Goal: Task Accomplishment & Management: Use online tool/utility

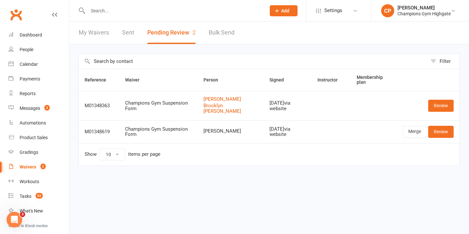
click at [158, 13] on input "text" at bounding box center [173, 10] width 175 height 9
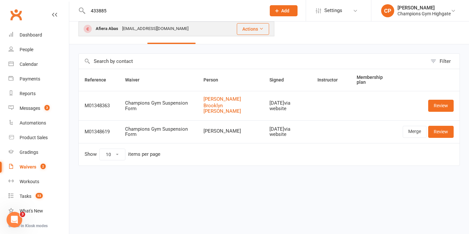
type input "433885"
click at [180, 34] on div "Afiera Abas afiera.abas2005@gmail.com" at bounding box center [152, 28] width 146 height 13
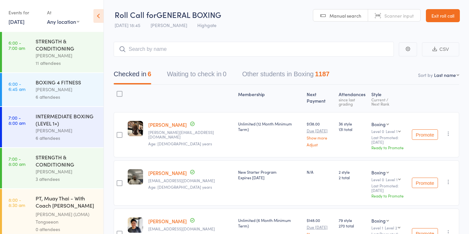
click at [18, 25] on div "Events for 11 Sep, 2025 11 Sep, 2025 September 2025 Sun Mon Tue Wed Thu Fri Sat…" at bounding box center [24, 16] width 32 height 19
click at [24, 19] on link "11 Sep, 2025" at bounding box center [16, 21] width 16 height 7
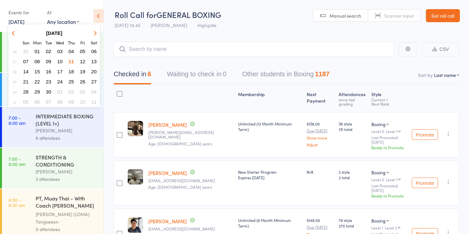
click at [24, 19] on link "11 Sep, 2025" at bounding box center [16, 21] width 16 height 7
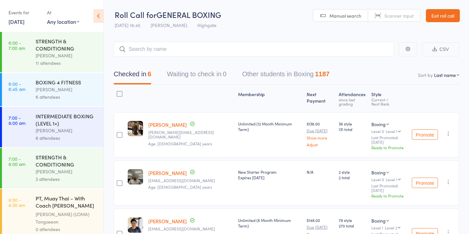
click at [9, 22] on link "11 Sep, 2025" at bounding box center [16, 21] width 16 height 7
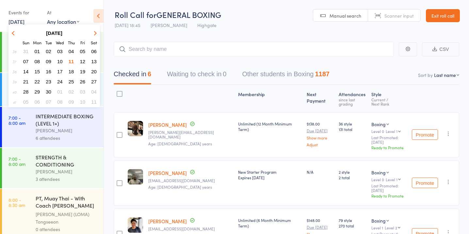
click at [82, 64] on button "12" at bounding box center [83, 61] width 10 height 9
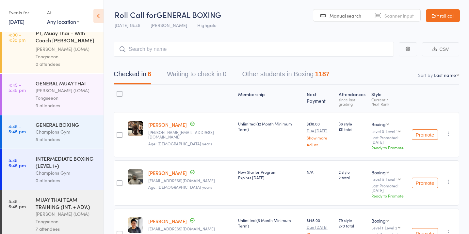
scroll to position [2, 0]
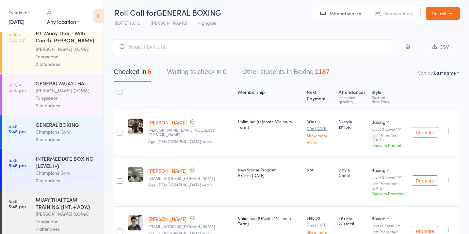
click at [80, 104] on div "GENERAL MUAY THAI Ronnarong (LOMA) Tongseeon 9 attendees" at bounding box center [70, 94] width 68 height 41
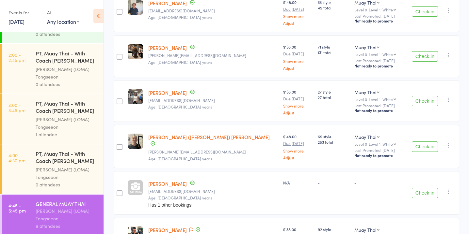
scroll to position [464, 0]
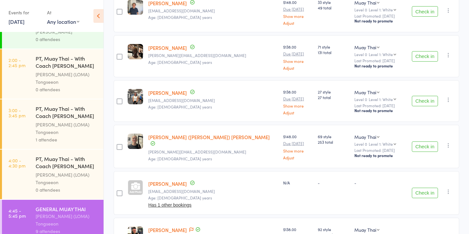
click at [81, 108] on div "PT, Muay Thai - With Coach [PERSON_NAME] (45 minutes)" at bounding box center [67, 113] width 62 height 16
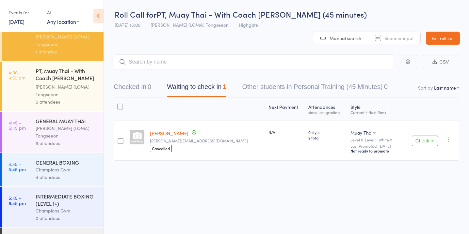
scroll to position [550, 0]
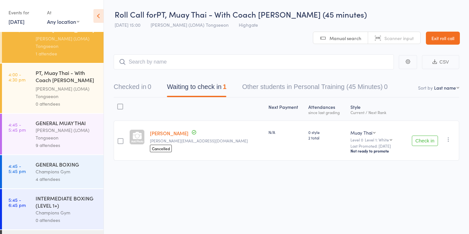
click at [65, 146] on div "GENERAL MUAY THAI Ronnarong (LOMA) Tongseeon 9 attendees" at bounding box center [70, 134] width 68 height 41
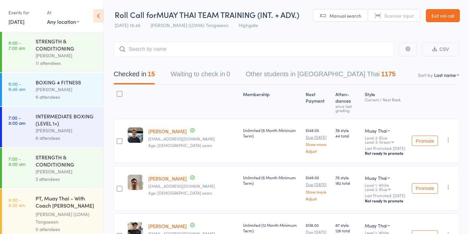
click at [18, 23] on link "[DATE]" at bounding box center [16, 21] width 16 height 7
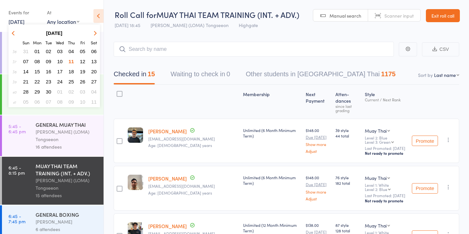
click at [83, 62] on span "12" at bounding box center [83, 62] width 6 height 6
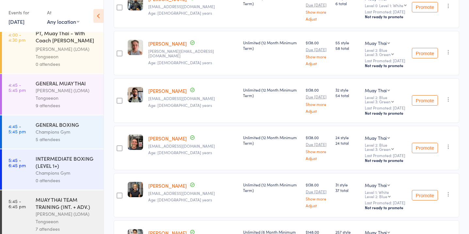
scroll to position [602, 0]
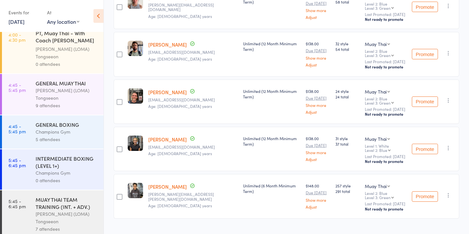
click at [79, 128] on div "Champions Gym" at bounding box center [67, 132] width 62 height 8
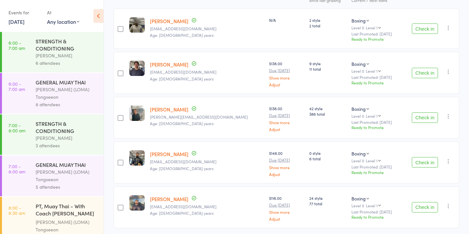
scroll to position [122, 0]
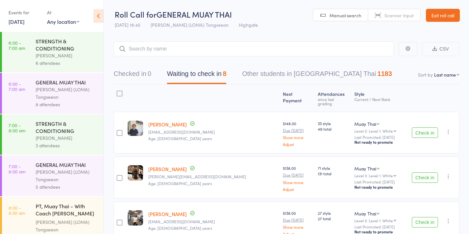
click at [223, 74] on button "Waiting to check in 8" at bounding box center [196, 75] width 59 height 17
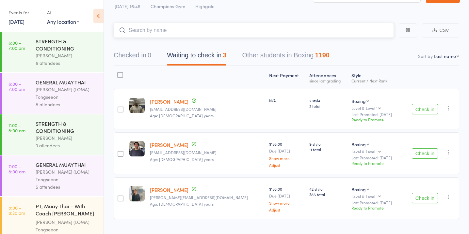
scroll to position [32, 0]
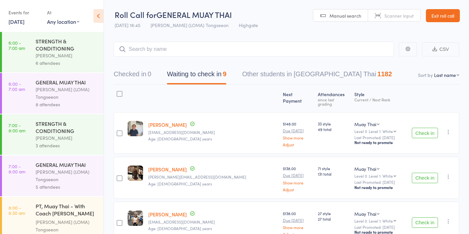
click at [215, 75] on button "Waiting to check in 9" at bounding box center [196, 75] width 59 height 17
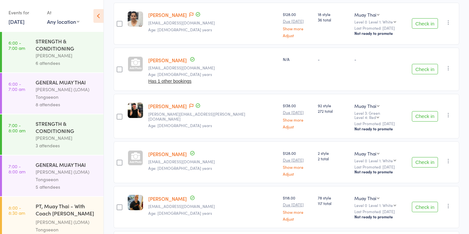
scroll to position [252, 0]
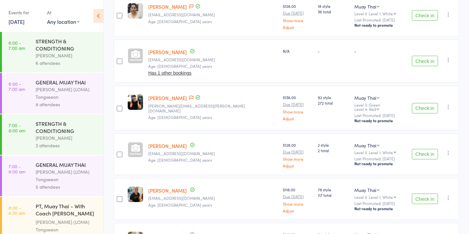
click at [425, 103] on button "Check in" at bounding box center [425, 108] width 26 height 10
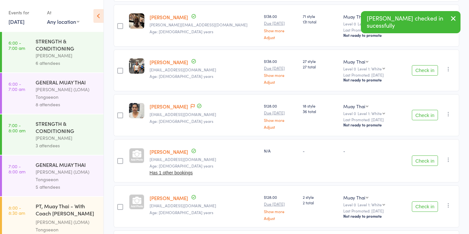
scroll to position [0, 0]
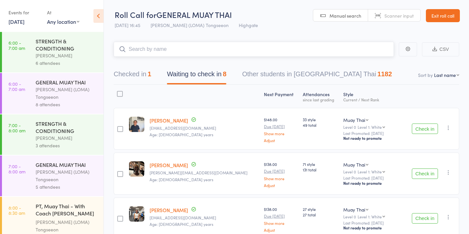
click at [247, 51] on input "search" at bounding box center [254, 49] width 280 height 15
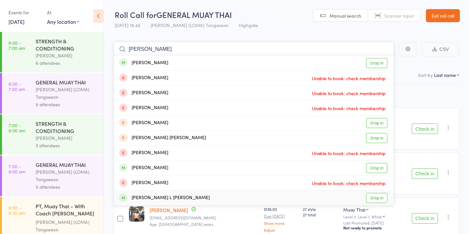
type input "conner"
click at [378, 198] on link "Drop in" at bounding box center [376, 198] width 21 height 10
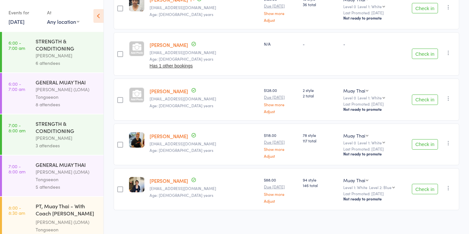
scroll to position [259, 0]
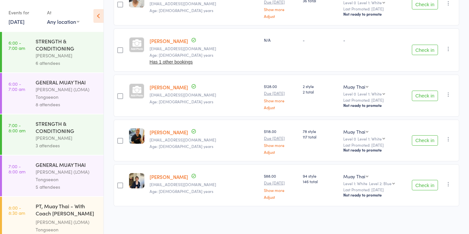
click at [415, 136] on button "Check in" at bounding box center [425, 141] width 26 height 10
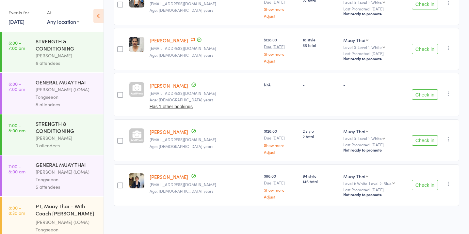
click at [423, 185] on button "Check in" at bounding box center [425, 185] width 26 height 10
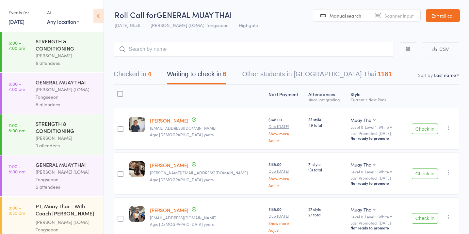
scroll to position [0, 0]
click at [427, 127] on button "Check in" at bounding box center [425, 129] width 26 height 10
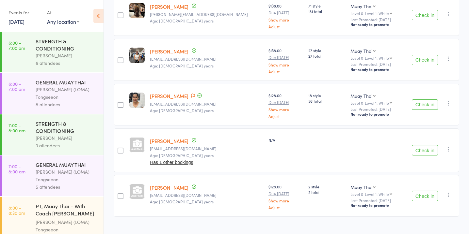
scroll to position [125, 0]
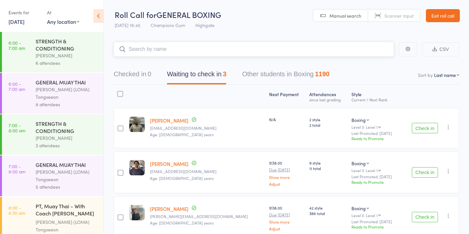
scroll to position [32, 0]
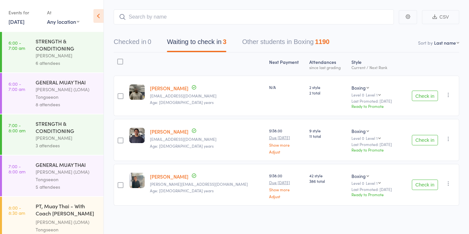
click at [421, 184] on button "Check in" at bounding box center [425, 185] width 26 height 10
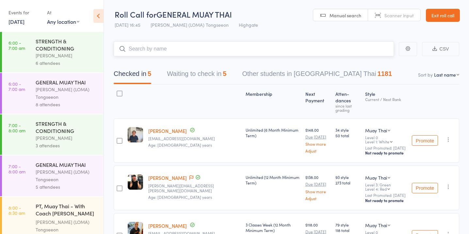
click at [220, 73] on button "Waiting to check in 5" at bounding box center [196, 75] width 59 height 17
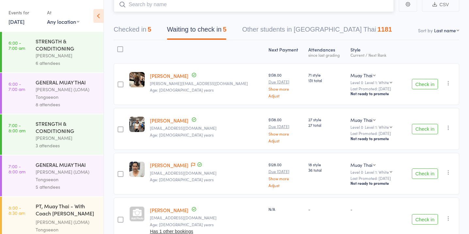
scroll to position [47, 0]
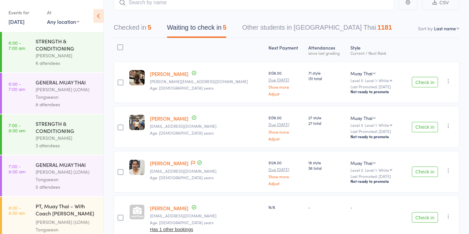
click at [430, 128] on button "Check in" at bounding box center [425, 127] width 26 height 10
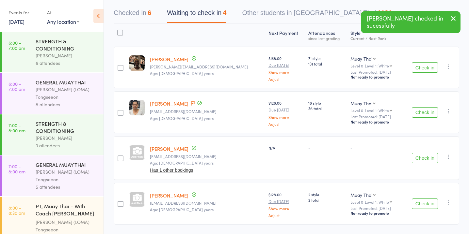
scroll to position [67, 0]
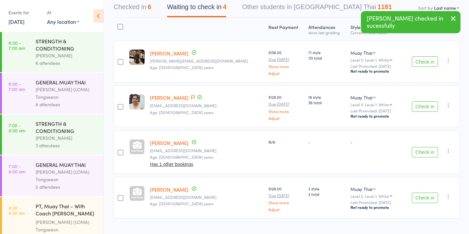
click at [426, 103] on button "Check in" at bounding box center [425, 107] width 26 height 10
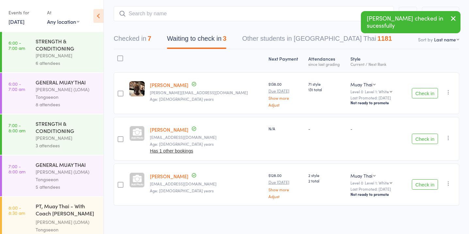
click at [425, 89] on button "Check in" at bounding box center [425, 93] width 26 height 10
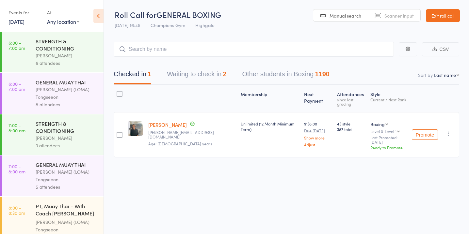
click at [197, 77] on button "Waiting to check in 2" at bounding box center [196, 75] width 59 height 17
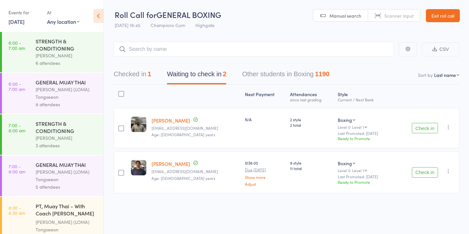
click at [430, 129] on button "Check in" at bounding box center [425, 128] width 26 height 10
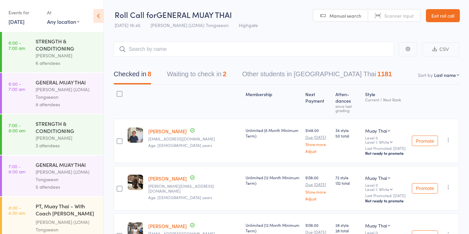
click at [225, 71] on button "Waiting to check in 2" at bounding box center [196, 75] width 59 height 17
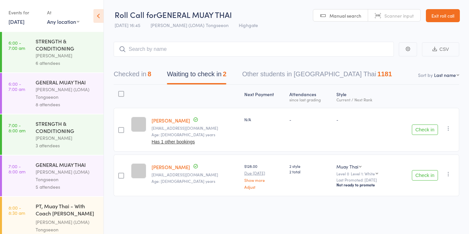
scroll to position [0, 0]
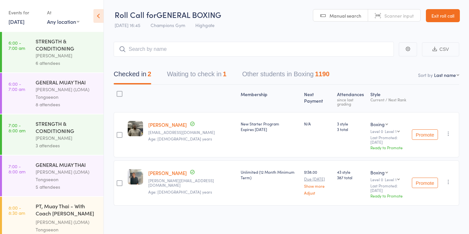
click at [207, 75] on button "Waiting to check in 1" at bounding box center [196, 75] width 59 height 17
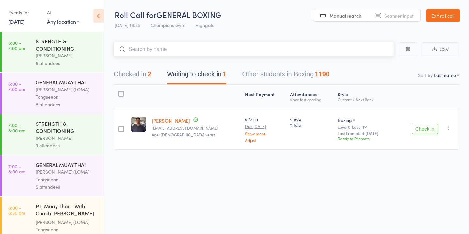
click at [140, 72] on button "Checked in 2" at bounding box center [133, 75] width 38 height 17
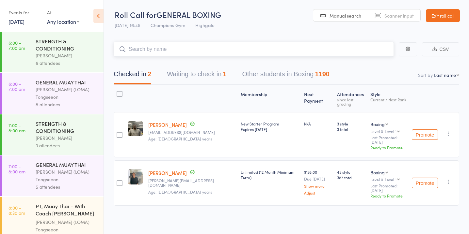
click at [190, 73] on button "Waiting to check in 1" at bounding box center [196, 75] width 59 height 17
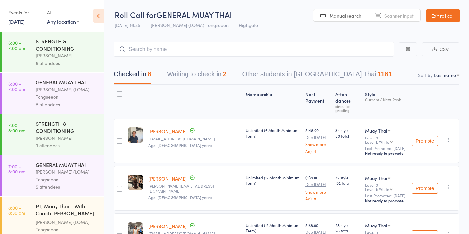
click at [214, 74] on button "Waiting to check in 2" at bounding box center [196, 75] width 59 height 17
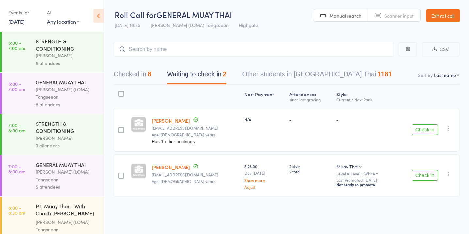
click at [212, 54] on input "search" at bounding box center [254, 49] width 280 height 15
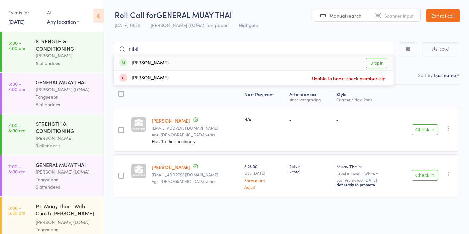
type input "nibil"
click at [376, 64] on link "Drop in" at bounding box center [376, 63] width 21 height 10
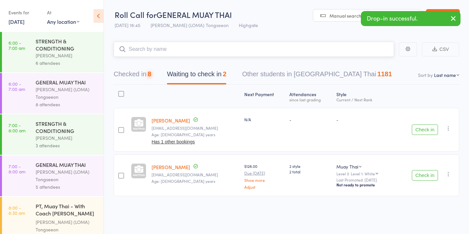
click at [148, 73] on button "Checked in 8" at bounding box center [133, 75] width 38 height 17
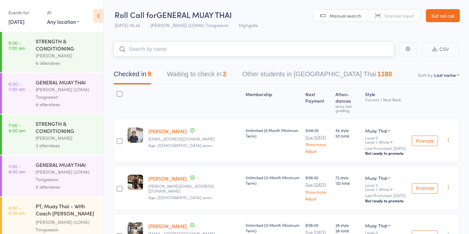
click at [190, 79] on button "Waiting to check in 2" at bounding box center [196, 75] width 59 height 17
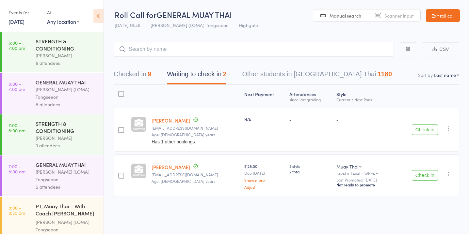
click at [125, 132] on div at bounding box center [121, 130] width 15 height 44
click at [123, 131] on div at bounding box center [121, 130] width 6 height 6
click at [120, 128] on input "checkbox" at bounding box center [120, 128] width 0 height 0
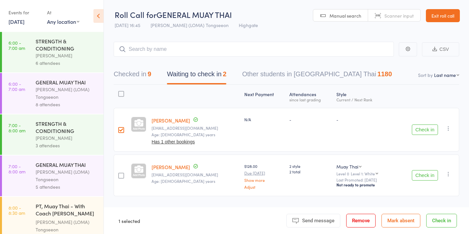
click at [119, 177] on div at bounding box center [121, 176] width 6 height 6
click at [120, 174] on input "checkbox" at bounding box center [120, 174] width 0 height 0
click at [392, 223] on button "Mark absent" at bounding box center [400, 221] width 39 height 14
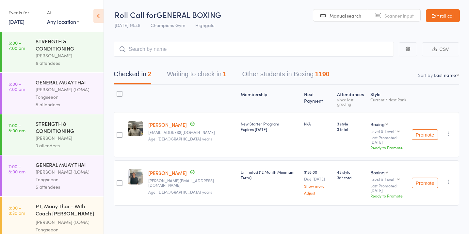
click at [200, 80] on button "Waiting to check in 1" at bounding box center [196, 75] width 59 height 17
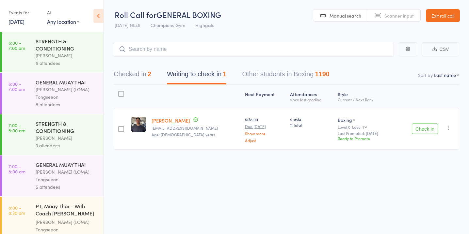
click at [123, 127] on div at bounding box center [121, 129] width 6 height 6
click at [120, 127] on input "checkbox" at bounding box center [120, 127] width 0 height 0
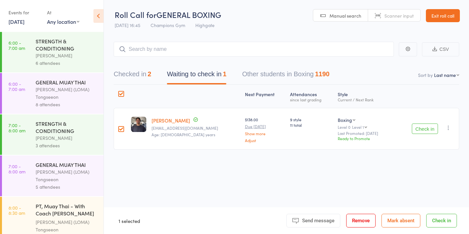
click at [406, 222] on button "Mark absent" at bounding box center [400, 221] width 39 height 14
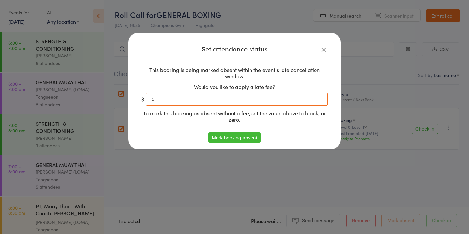
click at [293, 100] on input "5" at bounding box center [237, 99] width 182 height 13
click at [256, 135] on button "Mark booking absent" at bounding box center [234, 138] width 52 height 10
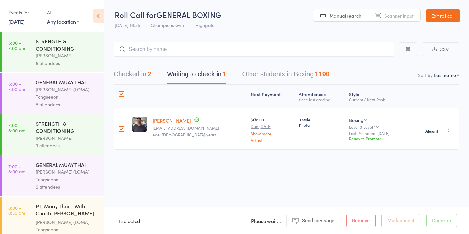
click at [180, 144] on div "Mark Ma mayunhong2016@hotmail.com Age: 26 years Date of birth: 21-Feb-1999" at bounding box center [199, 129] width 99 height 42
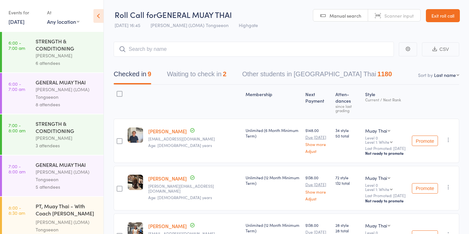
click at [224, 74] on button "Waiting to check in 2" at bounding box center [196, 75] width 59 height 17
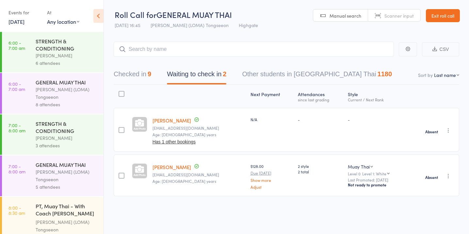
click at [447, 175] on icon "button" at bounding box center [448, 176] width 7 height 7
click at [437, 190] on li "Check in" at bounding box center [425, 189] width 54 height 8
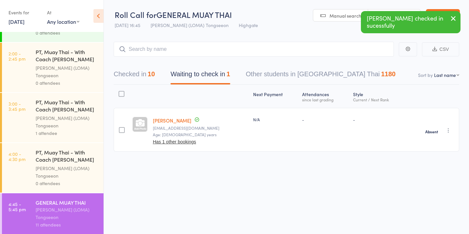
scroll to position [590, 0]
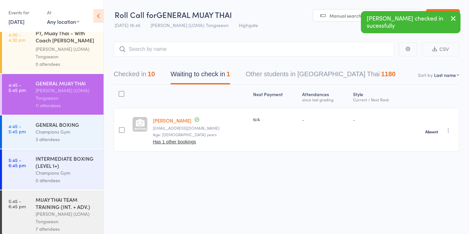
click at [85, 163] on div "INTERMEDIATE BOXING (LEVEL 1+)" at bounding box center [67, 162] width 62 height 14
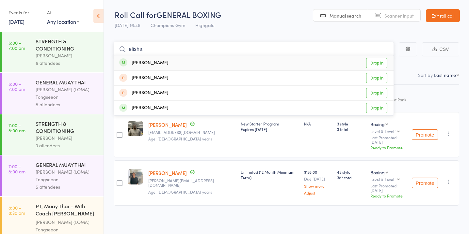
type input "elisha"
click at [382, 61] on link "Drop in" at bounding box center [376, 63] width 21 height 10
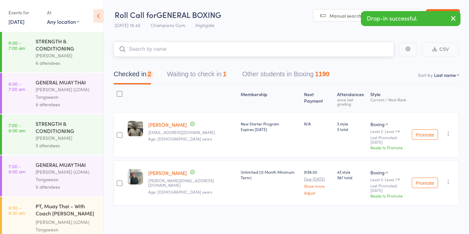
click at [200, 77] on button "Waiting to check in 1" at bounding box center [196, 75] width 59 height 17
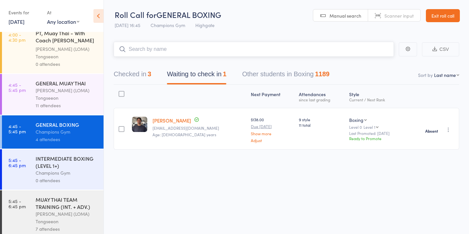
scroll to position [590, 0]
click at [66, 213] on div "[PERSON_NAME] (LOMA) Tongseeon" at bounding box center [67, 218] width 62 height 15
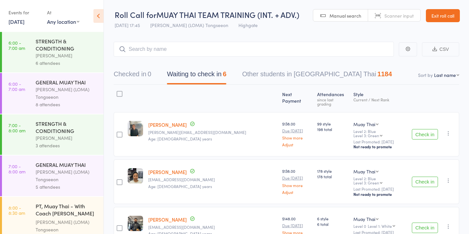
click at [430, 129] on button "Check in" at bounding box center [425, 134] width 26 height 10
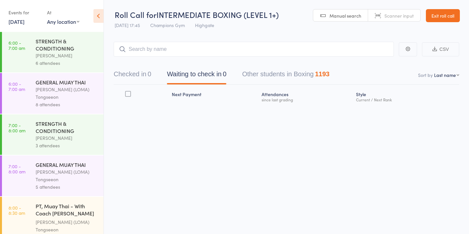
click at [62, 57] on div "[PERSON_NAME]" at bounding box center [67, 56] width 62 height 8
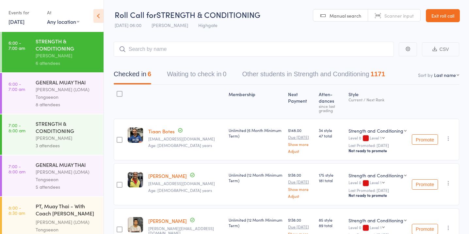
click at [74, 82] on div "GENERAL MUAY THAI" at bounding box center [67, 82] width 62 height 7
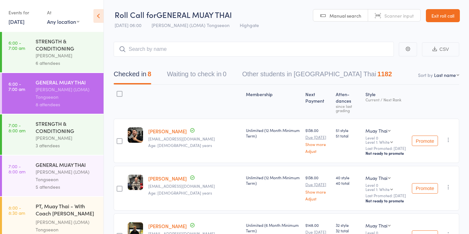
click at [69, 127] on div "STRENGTH & CONDITIONING" at bounding box center [67, 127] width 62 height 14
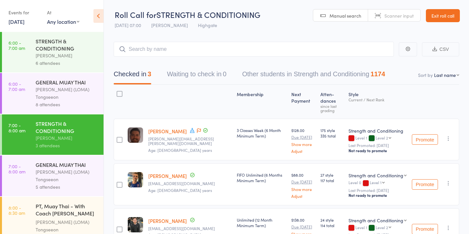
click at [43, 175] on div "Ronnarong (LOMA) Tongseeon" at bounding box center [67, 175] width 62 height 15
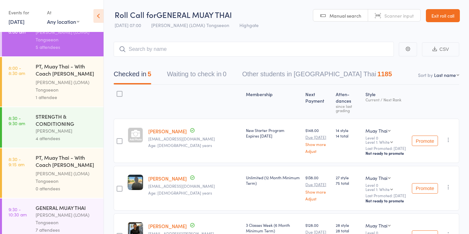
scroll to position [140, 0]
click at [66, 129] on div "Vincenzo Marroni" at bounding box center [67, 132] width 62 height 8
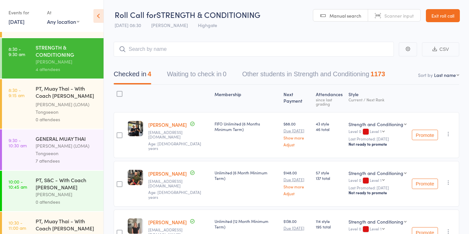
scroll to position [212, 0]
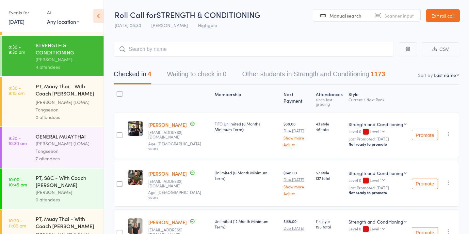
click at [55, 151] on div "Ronnarong (LOMA) Tongseeon" at bounding box center [67, 147] width 62 height 15
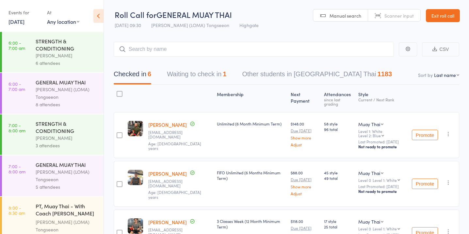
click at [206, 72] on button "Waiting to check in 1" at bounding box center [196, 75] width 59 height 17
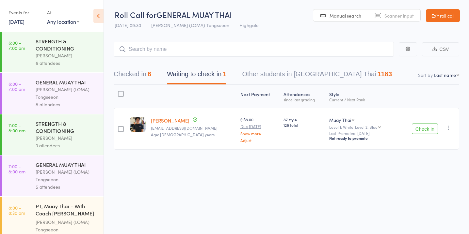
click at [425, 129] on button "Check in" at bounding box center [425, 129] width 26 height 10
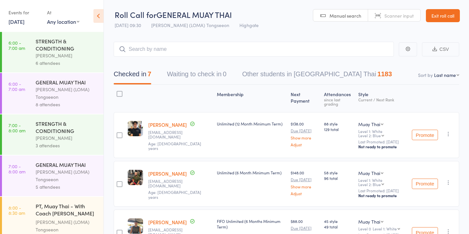
click at [69, 94] on div "Ronnarong (LOMA) Tongseeon" at bounding box center [67, 93] width 62 height 15
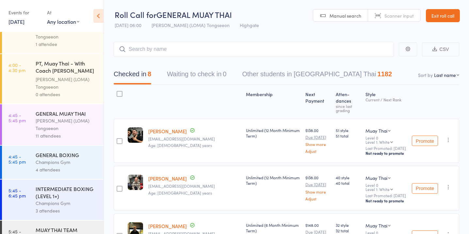
scroll to position [564, 0]
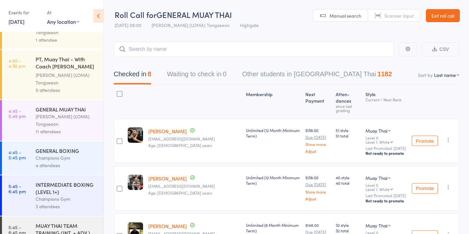
click at [78, 196] on div "Champions Gym" at bounding box center [67, 200] width 62 height 8
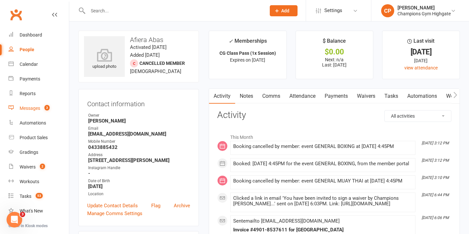
click at [37, 112] on link "Messages 3" at bounding box center [38, 108] width 60 height 15
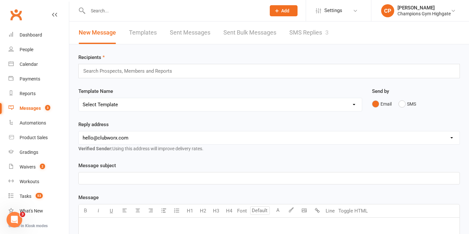
click at [284, 35] on div "New Message Templates Sent Messages Sent Bulk Messages SMS Replies 3" at bounding box center [203, 33] width 269 height 23
click at [300, 38] on link "SMS Replies 3" at bounding box center [308, 33] width 39 height 23
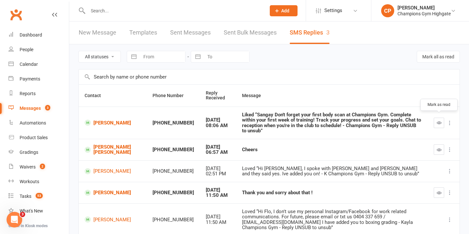
click at [437, 120] on icon "button" at bounding box center [439, 122] width 5 height 5
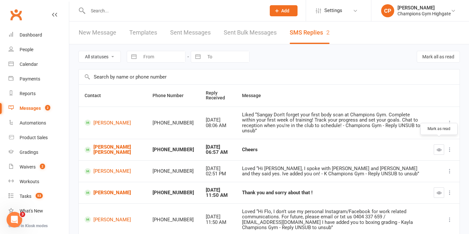
click at [439, 148] on icon "button" at bounding box center [439, 150] width 5 height 5
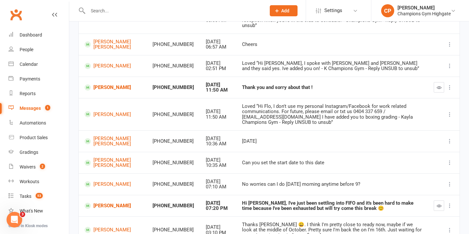
scroll to position [100, 0]
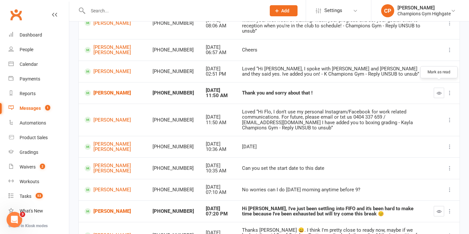
click at [437, 91] on icon "button" at bounding box center [439, 93] width 5 height 5
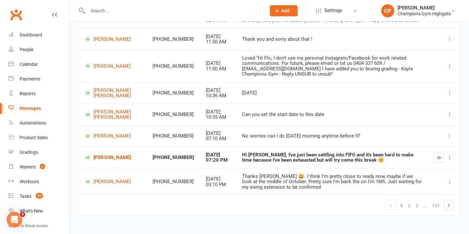
scroll to position [158, 0]
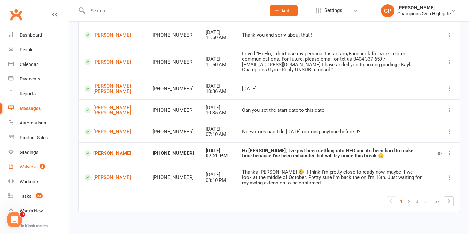
click at [24, 171] on link "Waivers 2" at bounding box center [38, 167] width 60 height 15
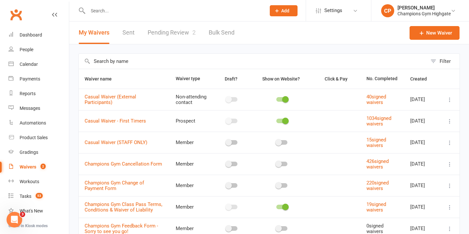
click at [174, 37] on link "Pending Review 2" at bounding box center [172, 33] width 48 height 23
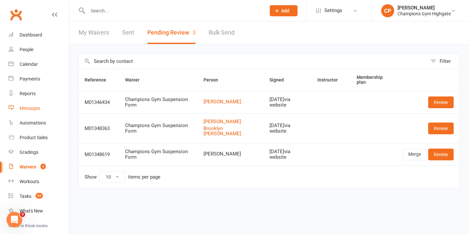
click at [41, 107] on link "Messages" at bounding box center [38, 108] width 60 height 15
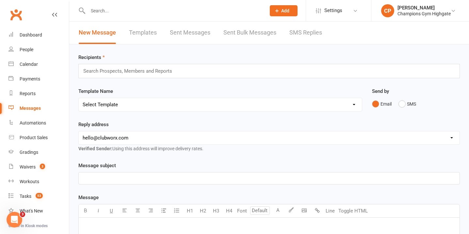
click at [156, 12] on input "text" at bounding box center [173, 10] width 175 height 9
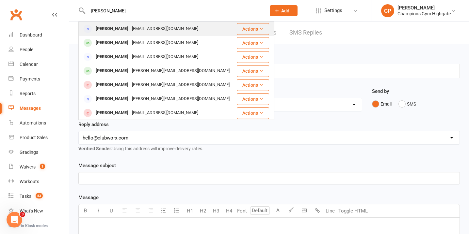
type input "anthony om"
click at [167, 28] on div "omichessan@outlook.fr" at bounding box center [165, 28] width 70 height 9
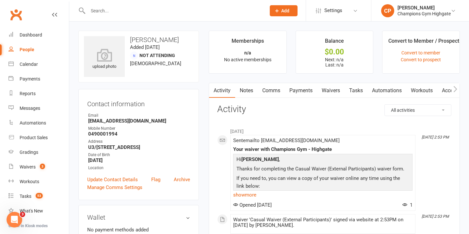
click at [139, 12] on input "text" at bounding box center [173, 10] width 175 height 9
click at [114, 11] on input "text" at bounding box center [173, 10] width 175 height 9
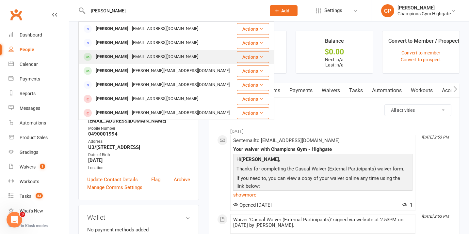
type input "anthony omi"
click at [121, 57] on div "[PERSON_NAME]" at bounding box center [112, 56] width 36 height 9
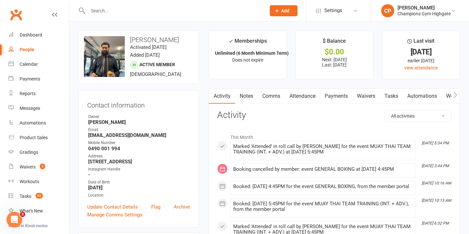
click at [271, 97] on link "Comms" at bounding box center [271, 96] width 27 height 15
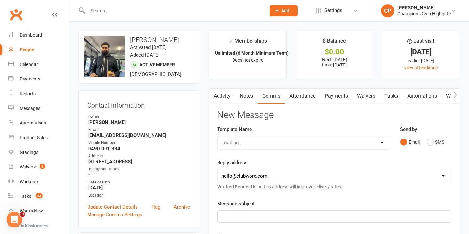
click at [380, 140] on div "Loading..." at bounding box center [303, 143] width 173 height 14
click at [380, 140] on select "Select Template [SMS] 14 days non-attendance sms [Email] A. First Timer Trial […" at bounding box center [303, 142] width 172 height 13
select select "15"
click at [217, 136] on select "Select Template [SMS] 14 days non-attendance sms [Email] A. First Timer Trial […" at bounding box center [303, 142] width 172 height 13
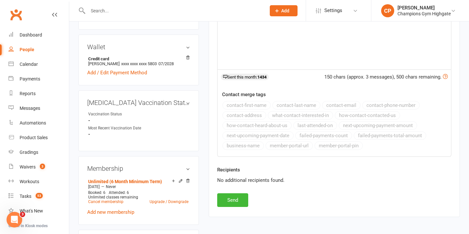
scroll to position [200, 0]
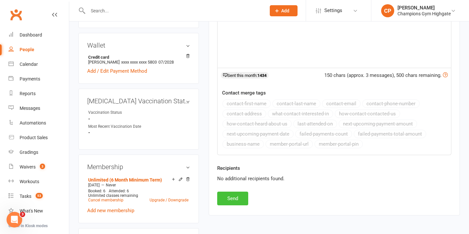
click at [244, 200] on button "Send" at bounding box center [232, 199] width 31 height 14
select select
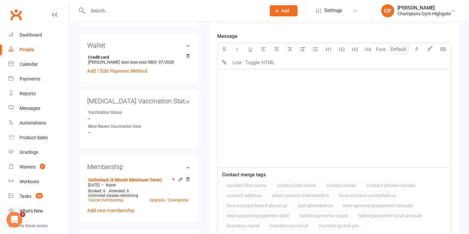
scroll to position [0, 0]
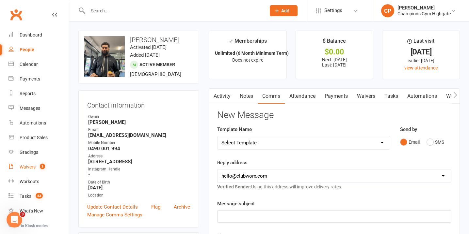
click at [38, 165] on count-badge "3" at bounding box center [41, 167] width 8 height 5
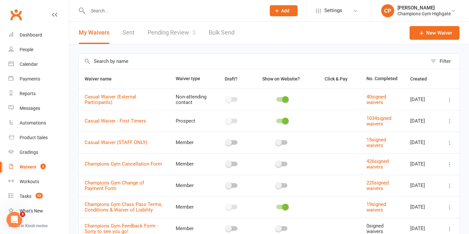
click at [173, 30] on link "Pending Review 3" at bounding box center [172, 33] width 48 height 23
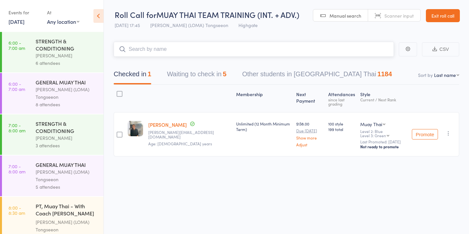
click at [207, 76] on button "Waiting to check in 5" at bounding box center [196, 75] width 59 height 17
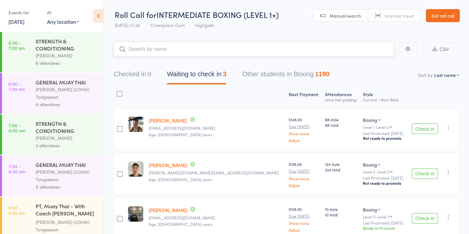
scroll to position [34, 0]
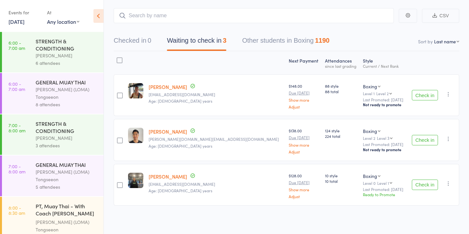
click at [419, 94] on button "Check in" at bounding box center [425, 95] width 26 height 10
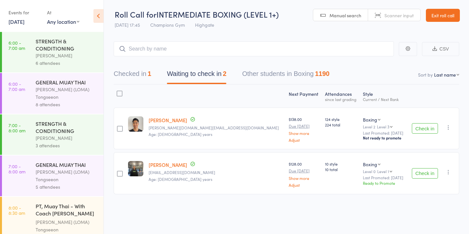
click at [422, 125] on button "Check in" at bounding box center [425, 128] width 26 height 10
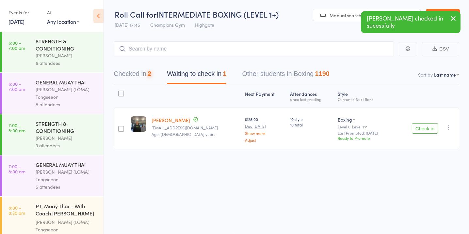
scroll to position [0, 0]
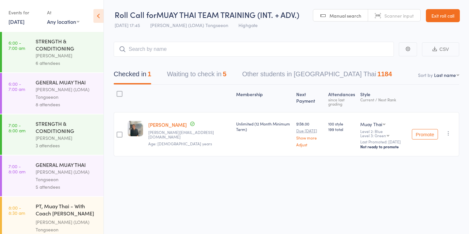
click at [207, 73] on button "Waiting to check in 5" at bounding box center [196, 75] width 59 height 17
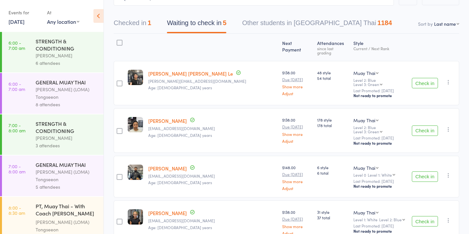
scroll to position [51, 0]
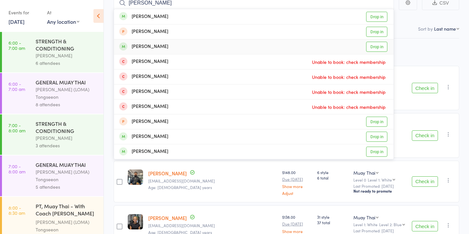
type input "[PERSON_NAME]"
click at [378, 45] on link "Drop in" at bounding box center [376, 47] width 21 height 10
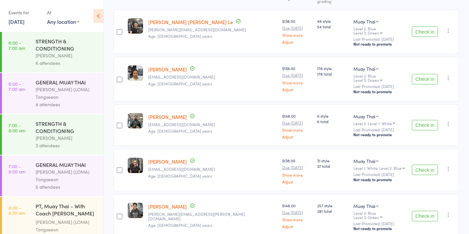
scroll to position [123, 0]
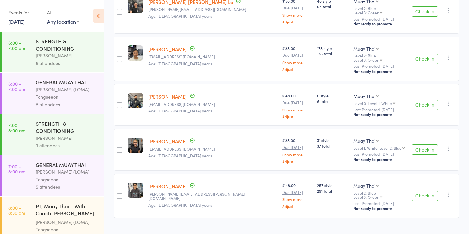
click at [422, 191] on button "Check in" at bounding box center [425, 196] width 26 height 10
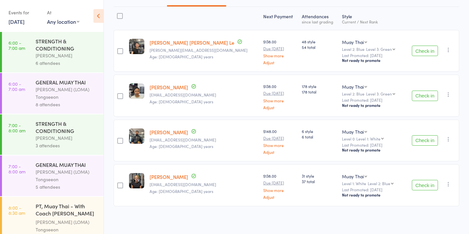
scroll to position [78, 0]
click at [424, 140] on button "Check in" at bounding box center [425, 140] width 26 height 10
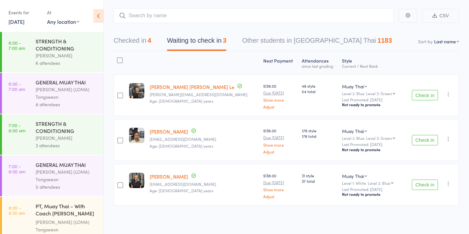
click at [428, 95] on button "Check in" at bounding box center [425, 95] width 26 height 10
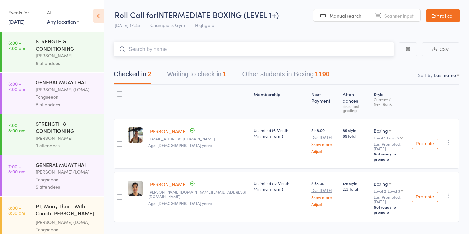
click at [215, 75] on button "Waiting to check in 1" at bounding box center [196, 75] width 59 height 17
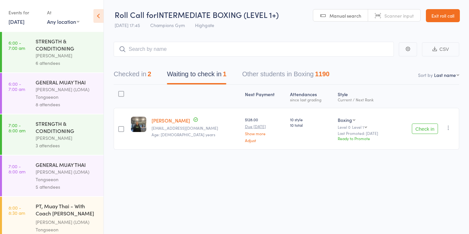
click at [425, 127] on button "Check in" at bounding box center [425, 129] width 26 height 10
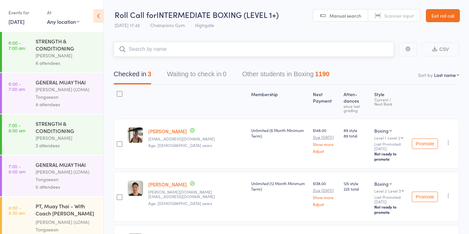
click at [169, 53] on input "search" at bounding box center [254, 49] width 280 height 15
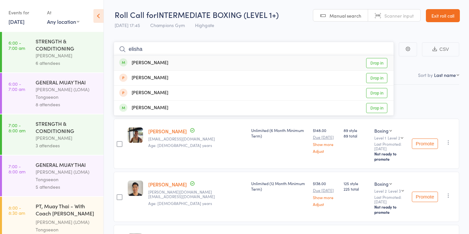
type input "elisha"
click at [384, 63] on link "Drop in" at bounding box center [376, 63] width 21 height 10
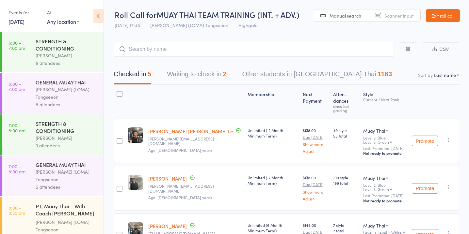
click at [210, 74] on button "Waiting to check in 2" at bounding box center [196, 75] width 59 height 17
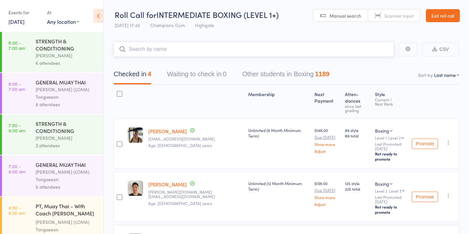
click at [216, 54] on input "search" at bounding box center [254, 49] width 280 height 15
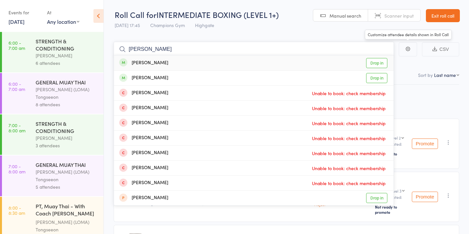
type input "eamon stew"
click at [380, 59] on link "Drop in" at bounding box center [376, 63] width 21 height 10
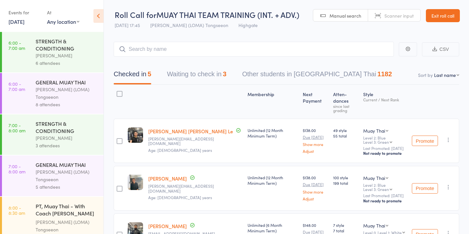
click at [224, 72] on button "Waiting to check in 3" at bounding box center [196, 75] width 59 height 17
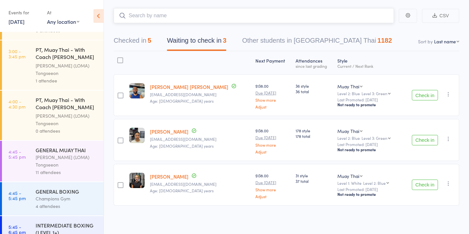
scroll to position [590, 0]
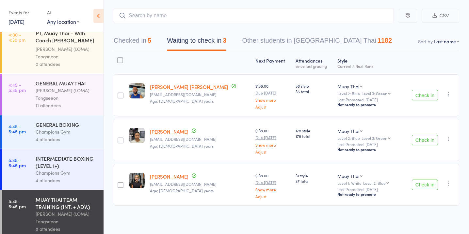
click at [80, 121] on div "GENERAL BOXING" at bounding box center [67, 124] width 62 height 7
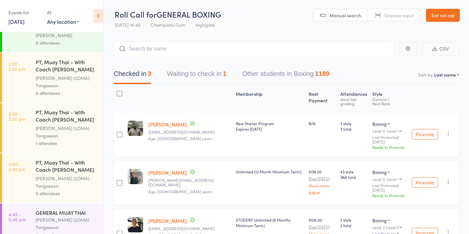
scroll to position [590, 0]
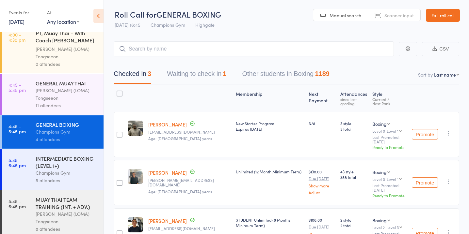
click at [77, 93] on div "[PERSON_NAME] (LOMA) Tongseeon" at bounding box center [67, 94] width 62 height 15
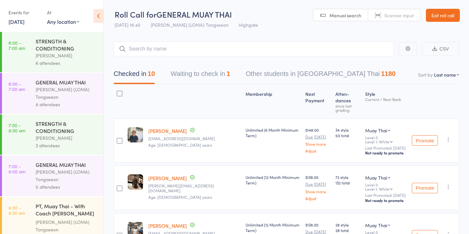
click at [212, 79] on button "Waiting to check in 1" at bounding box center [199, 75] width 59 height 17
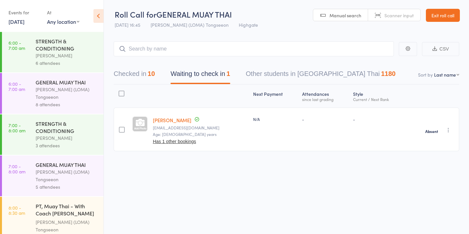
click at [140, 77] on button "Checked in 10" at bounding box center [134, 75] width 41 height 17
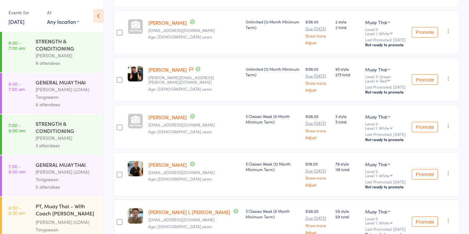
scroll to position [295, 0]
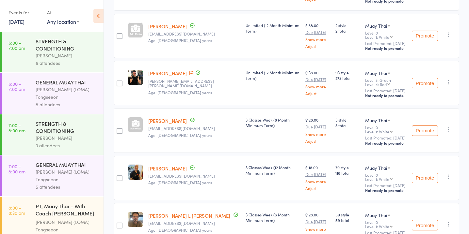
click at [136, 119] on div at bounding box center [135, 124] width 15 height 15
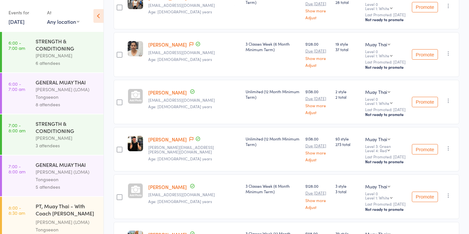
scroll to position [243, 0]
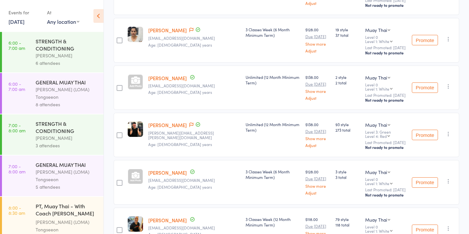
click at [137, 169] on div at bounding box center [135, 176] width 15 height 15
click at [136, 173] on div "edit" at bounding box center [135, 176] width 13 height 7
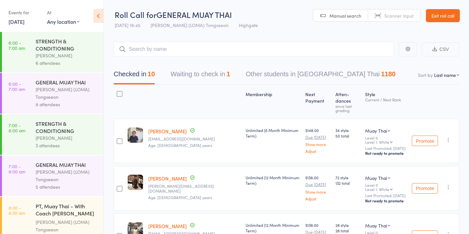
click at [213, 71] on button "Waiting to check in 1" at bounding box center [199, 75] width 59 height 17
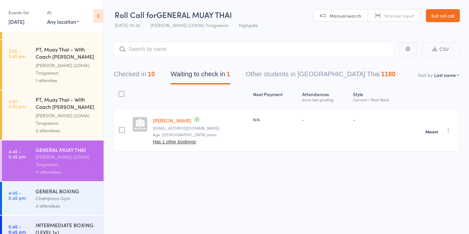
scroll to position [590, 0]
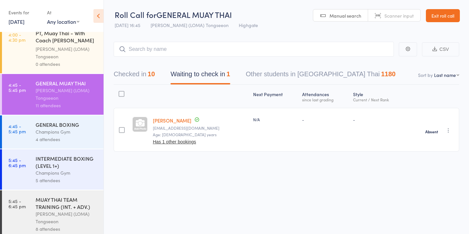
click at [79, 199] on div "MUAY THAI TEAM TRAINING (INT. + ADV.)" at bounding box center [67, 203] width 62 height 14
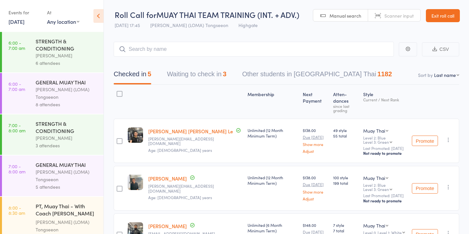
click at [197, 82] on button "Waiting to check in 3" at bounding box center [196, 75] width 59 height 17
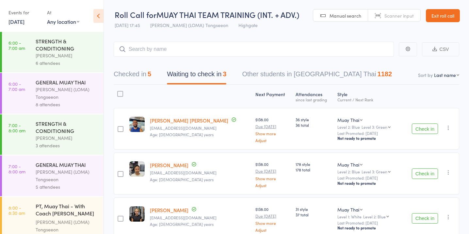
click at [415, 127] on button "Check in" at bounding box center [425, 129] width 26 height 10
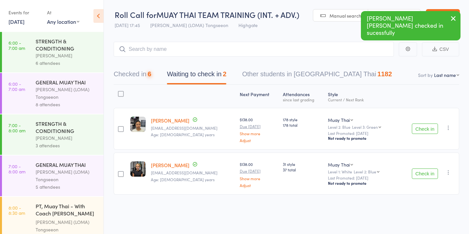
click at [415, 127] on button "Check in" at bounding box center [425, 129] width 26 height 10
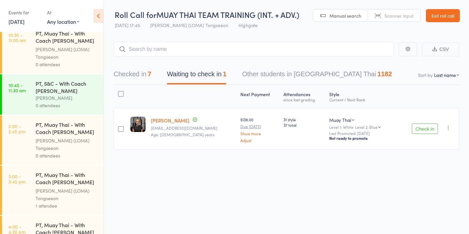
scroll to position [402, 0]
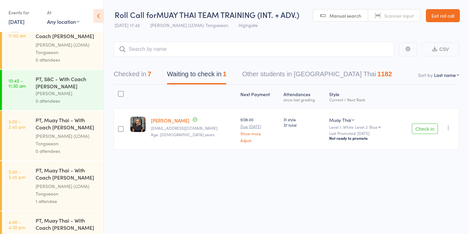
click at [144, 72] on button "Checked in 7" at bounding box center [133, 75] width 38 height 17
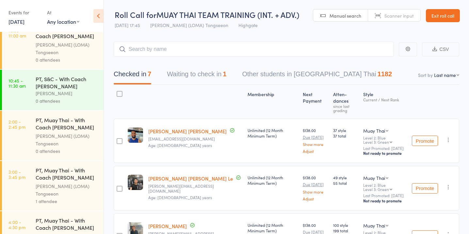
scroll to position [590, 0]
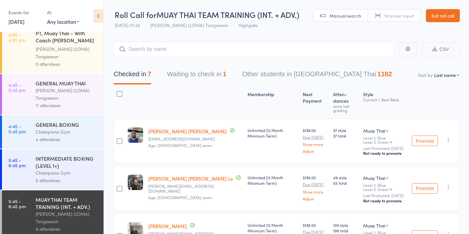
click at [65, 160] on div "INTERMEDIATE BOXING (LEVEL 1+)" at bounding box center [67, 162] width 62 height 14
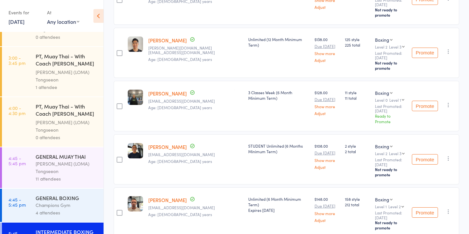
scroll to position [590, 0]
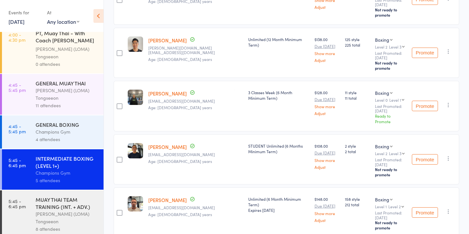
click at [85, 90] on div "[PERSON_NAME] (LOMA) Tongseeon" at bounding box center [67, 94] width 62 height 15
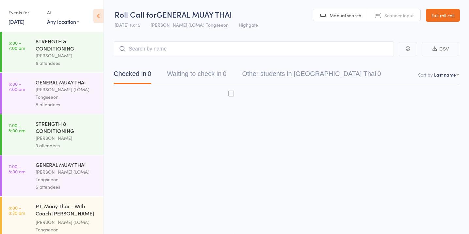
scroll to position [0, 0]
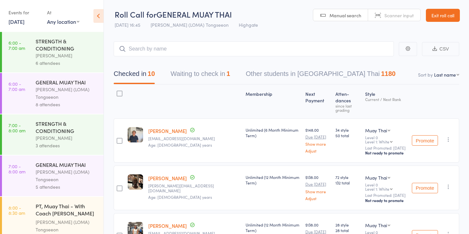
click at [220, 77] on button "Waiting to check in 1" at bounding box center [199, 75] width 59 height 17
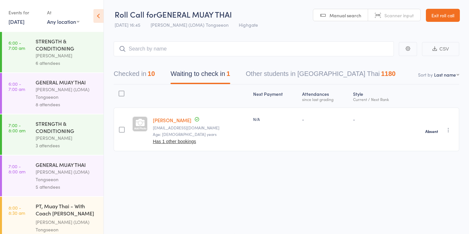
click at [143, 74] on button "Checked in 10" at bounding box center [134, 75] width 41 height 17
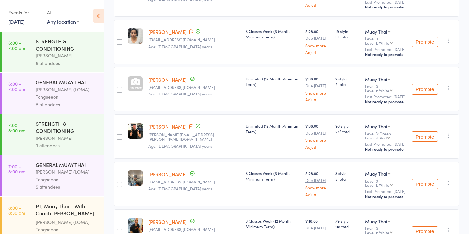
scroll to position [248, 0]
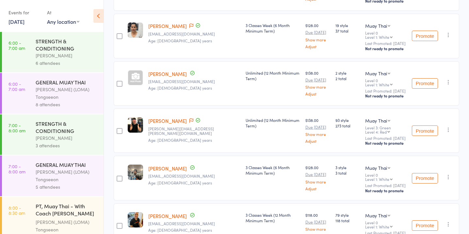
click at [136, 75] on div at bounding box center [135, 77] width 15 height 15
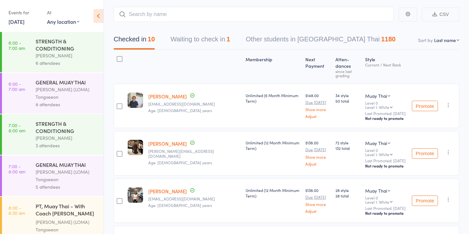
scroll to position [0, 0]
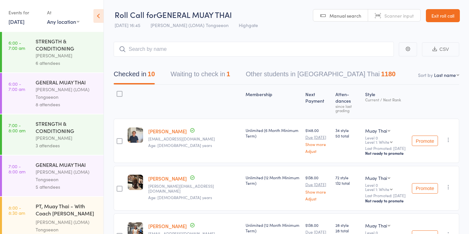
click at [226, 67] on button "Waiting to check in 1" at bounding box center [199, 75] width 59 height 17
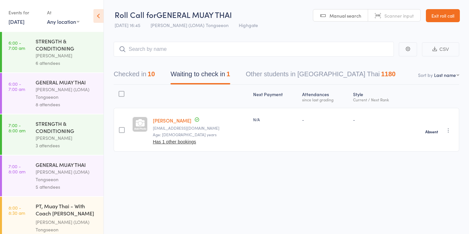
scroll to position [590, 0]
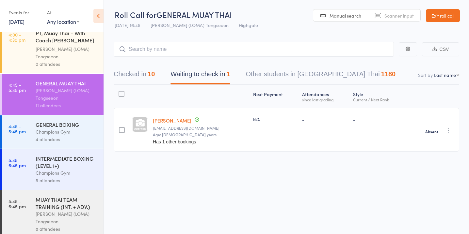
click at [52, 196] on div "MUAY THAI TEAM TRAINING (INT. + ADV.)" at bounding box center [67, 203] width 62 height 14
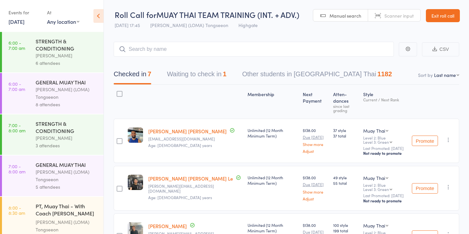
click at [205, 79] on button "Waiting to check in 1" at bounding box center [196, 75] width 59 height 17
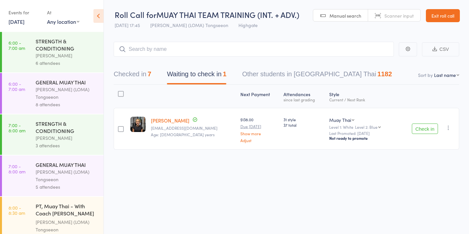
click at [193, 49] on input "search" at bounding box center [254, 49] width 280 height 15
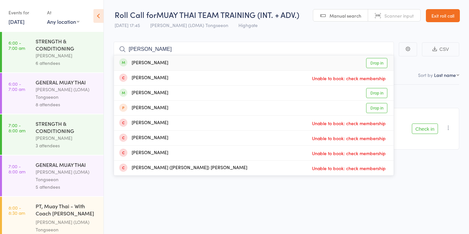
type input "[PERSON_NAME]"
click at [378, 62] on link "Drop in" at bounding box center [376, 63] width 21 height 10
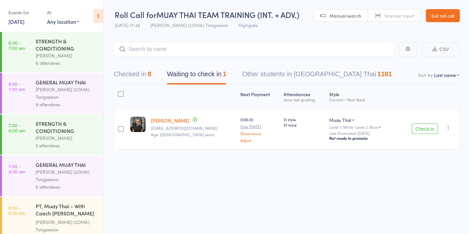
click at [418, 126] on button "Check in" at bounding box center [425, 129] width 26 height 10
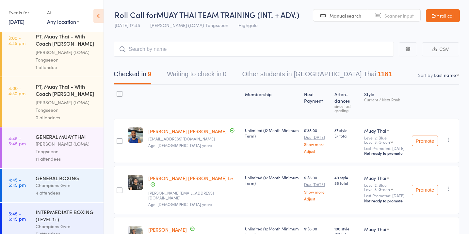
scroll to position [590, 0]
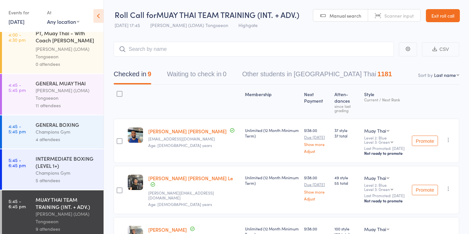
click at [79, 91] on div "[PERSON_NAME] (LOMA) Tongseeon" at bounding box center [67, 94] width 62 height 15
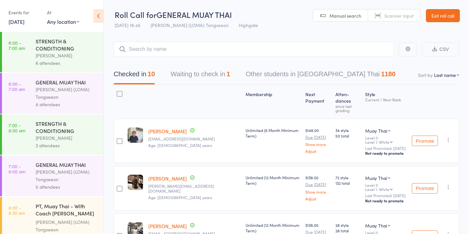
click at [186, 69] on button "Waiting to check in 1" at bounding box center [199, 75] width 59 height 17
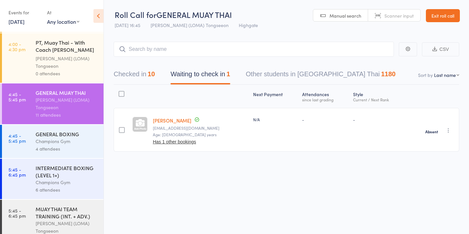
scroll to position [590, 0]
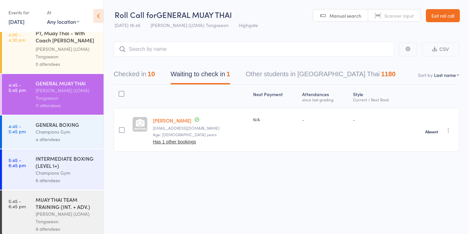
click at [61, 128] on div "Champions Gym" at bounding box center [67, 132] width 62 height 8
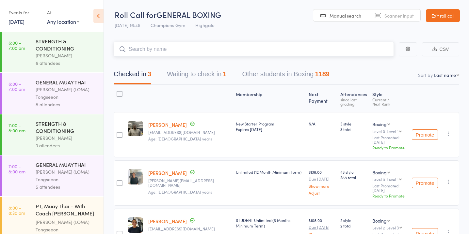
scroll to position [590, 0]
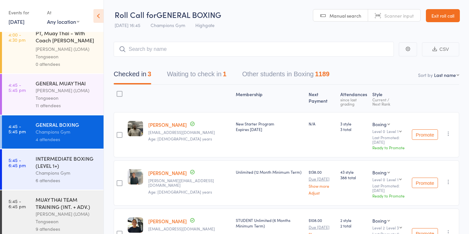
click at [72, 155] on div "INTERMEDIATE BOXING (LEVEL 1+)" at bounding box center [67, 162] width 62 height 14
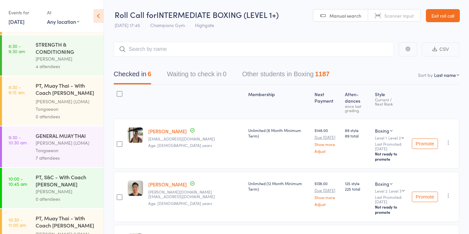
scroll to position [590, 0]
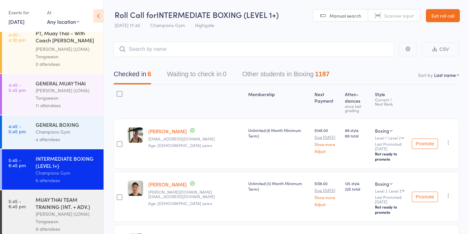
click at [72, 202] on div "MUAY THAI TEAM TRAINING (INT. + ADV.)" at bounding box center [67, 203] width 62 height 14
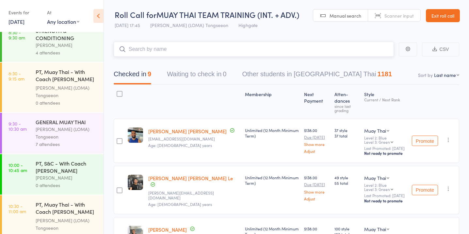
scroll to position [590, 0]
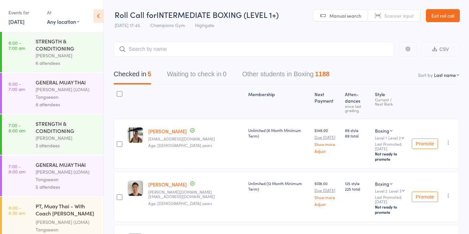
click at [222, 73] on button "Waiting to check in 0" at bounding box center [196, 75] width 59 height 17
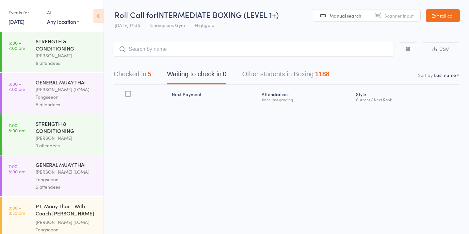
click at [215, 48] on input "search" at bounding box center [254, 49] width 280 height 15
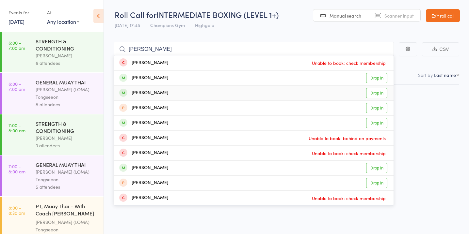
type input "[PERSON_NAME]"
click at [379, 90] on link "Drop in" at bounding box center [376, 93] width 21 height 10
